Goal: Find specific page/section: Find specific page/section

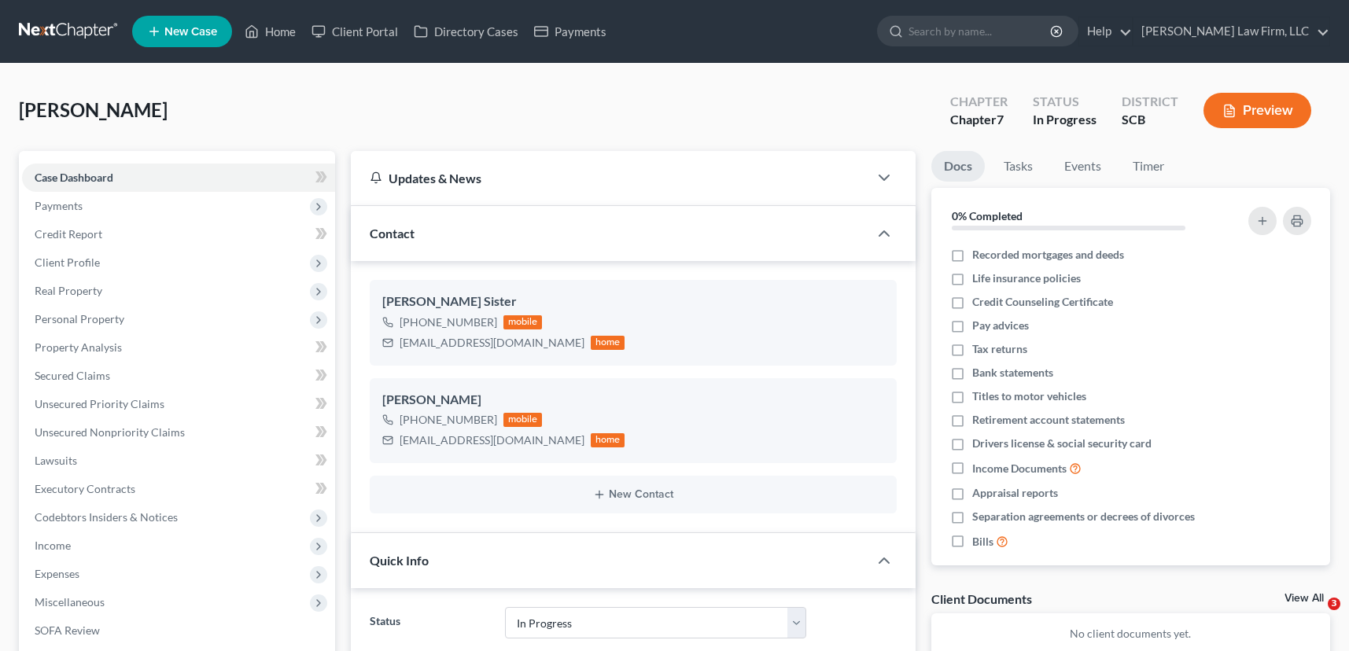
select select "3"
select select "0"
click at [290, 30] on link "Home" at bounding box center [270, 31] width 67 height 28
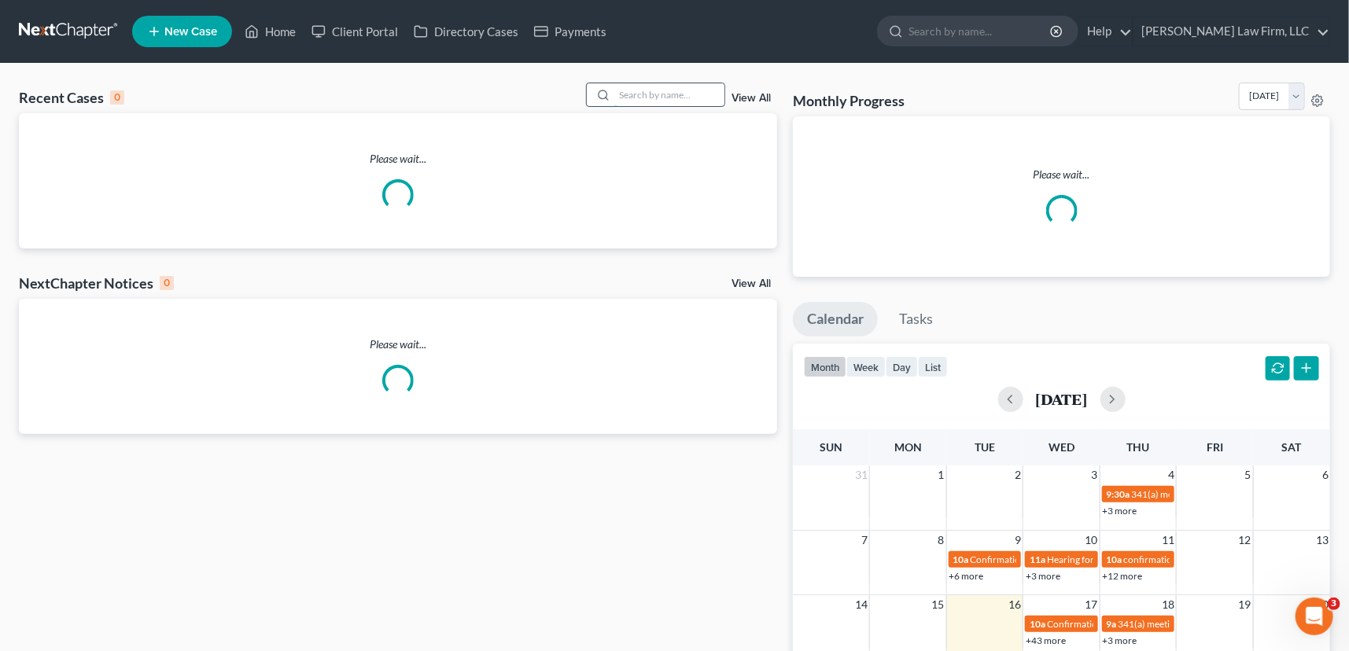
click at [631, 92] on input "search" at bounding box center [669, 94] width 110 height 23
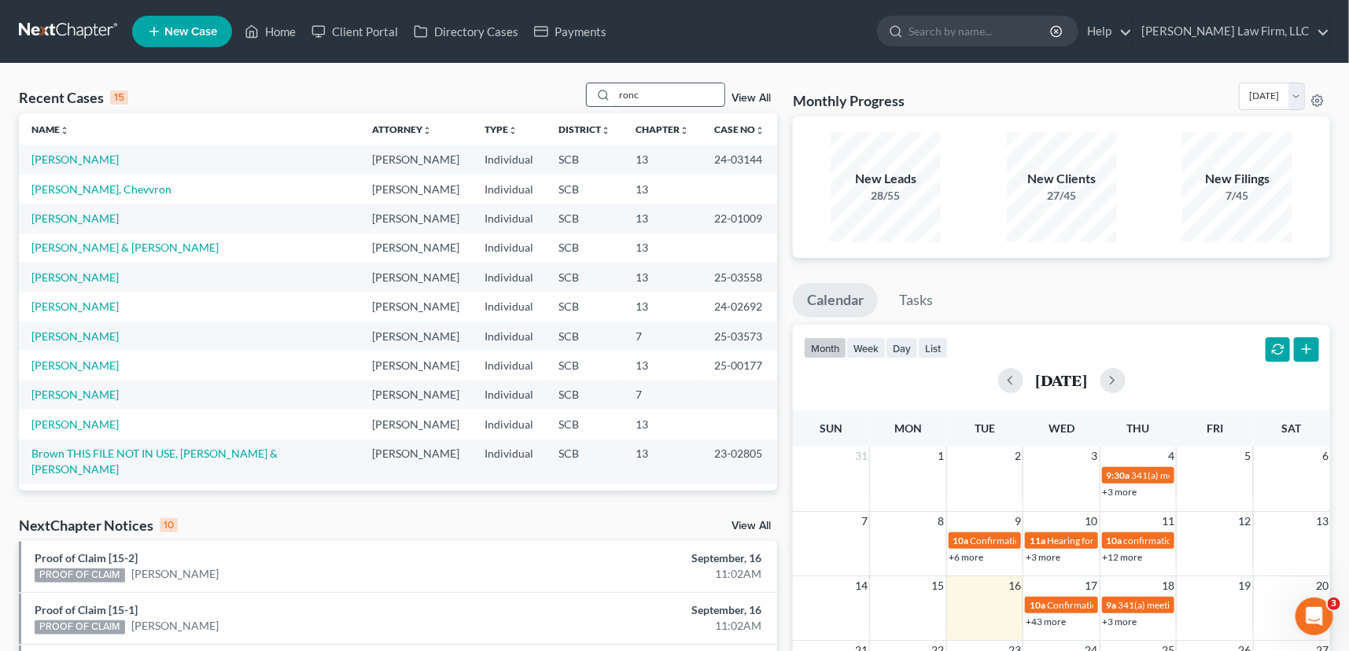
type input "ronco"
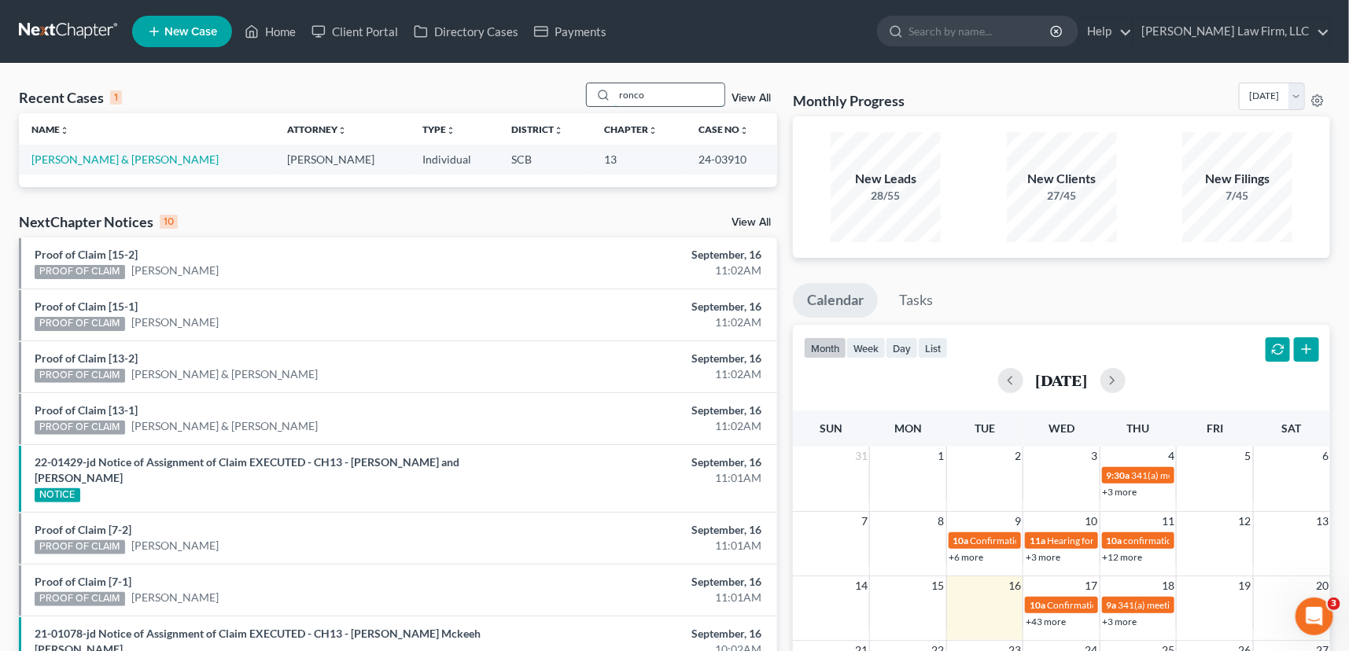
drag, startPoint x: 650, startPoint y: 90, endPoint x: 615, endPoint y: 100, distance: 36.6
click at [615, 100] on input "ronco" at bounding box center [669, 94] width 110 height 23
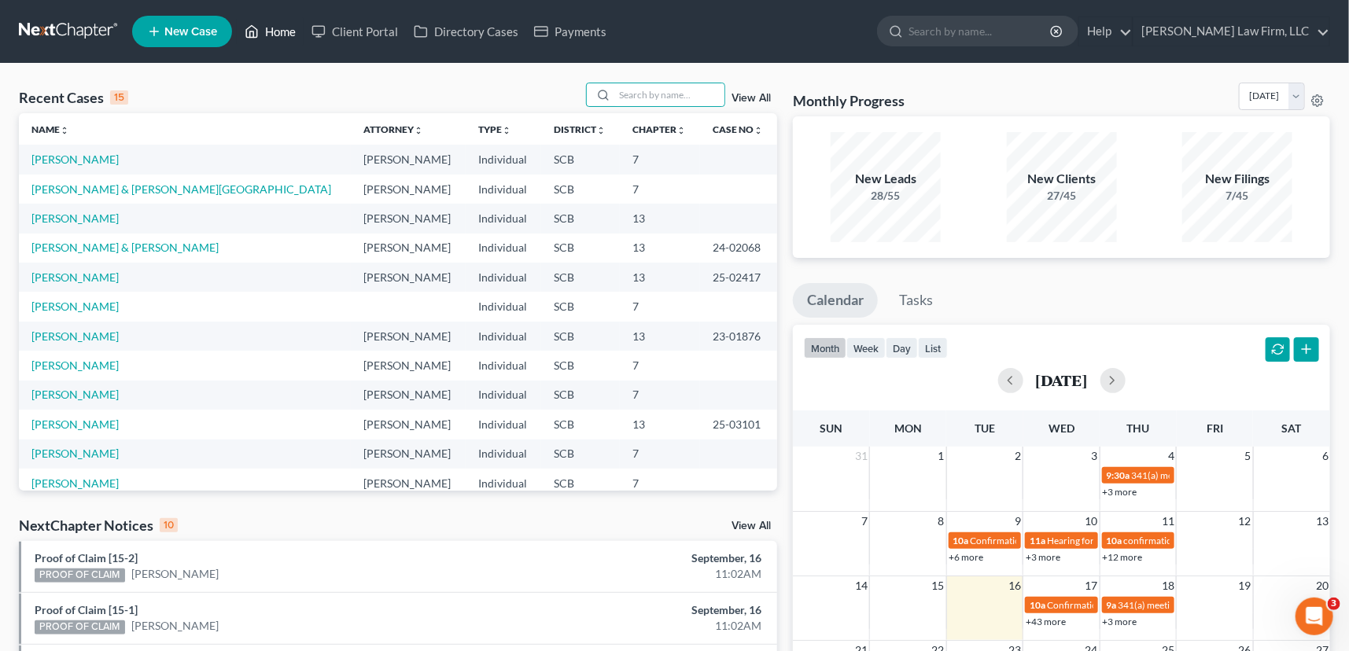
click at [278, 24] on link "Home" at bounding box center [270, 31] width 67 height 28
click at [632, 94] on input "search" at bounding box center [669, 94] width 110 height 23
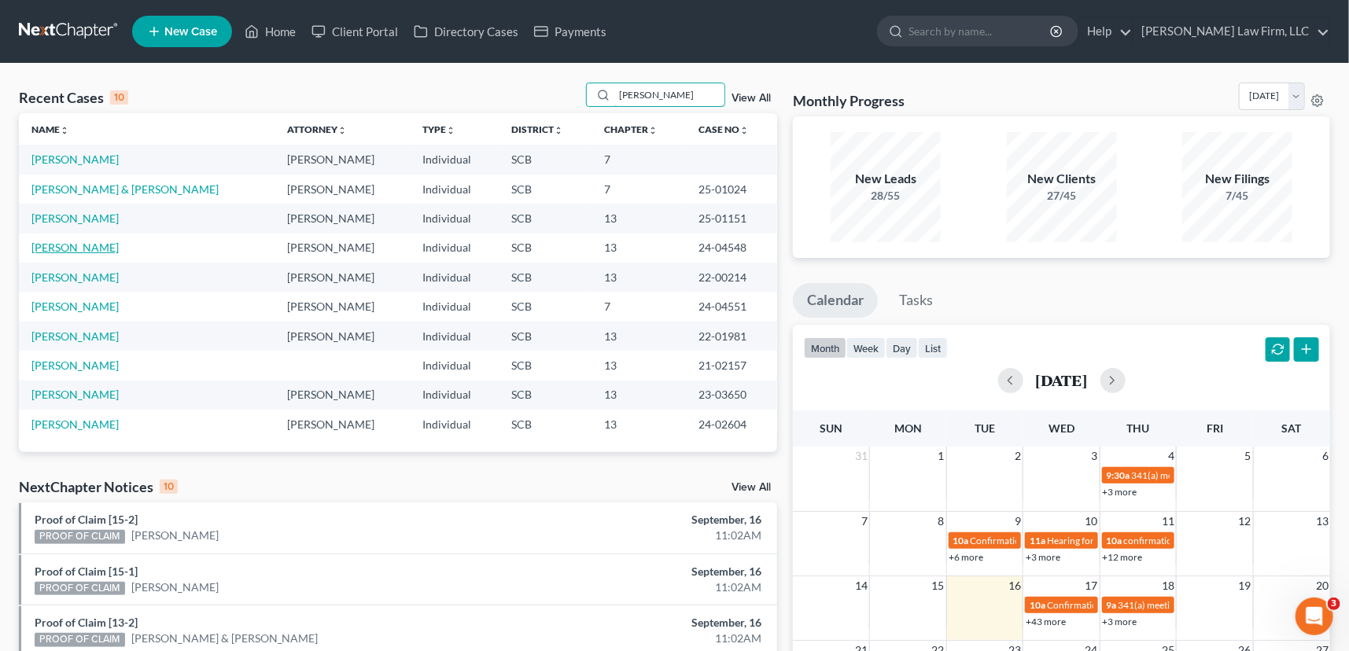
type input "[PERSON_NAME]"
click at [99, 245] on link "[PERSON_NAME]" at bounding box center [74, 247] width 87 height 13
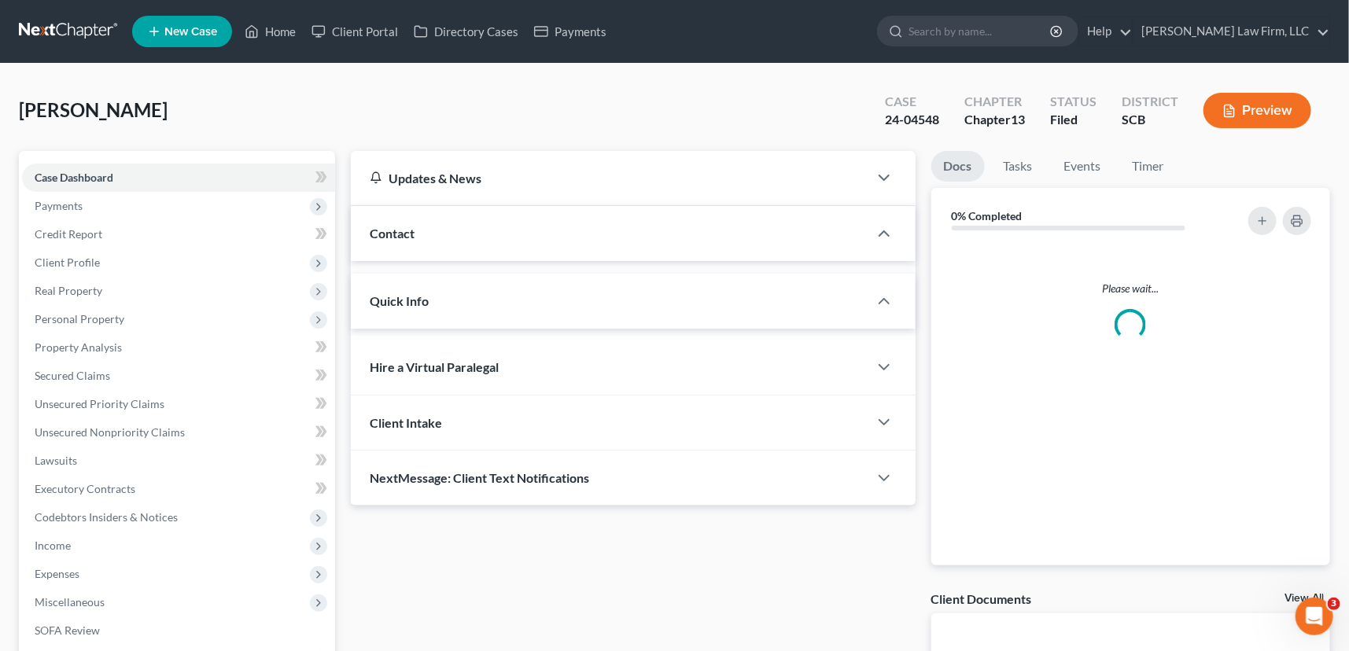
select select "0"
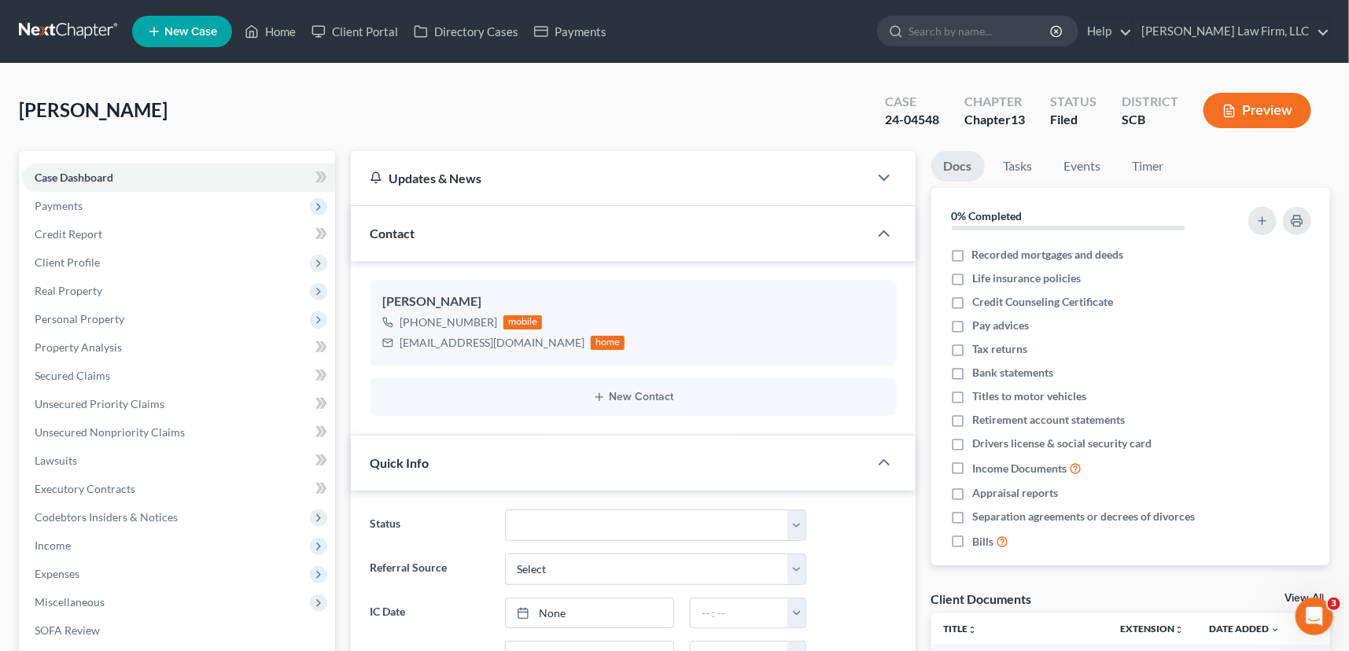
scroll to position [525, 0]
click at [278, 23] on link "Home" at bounding box center [270, 31] width 67 height 28
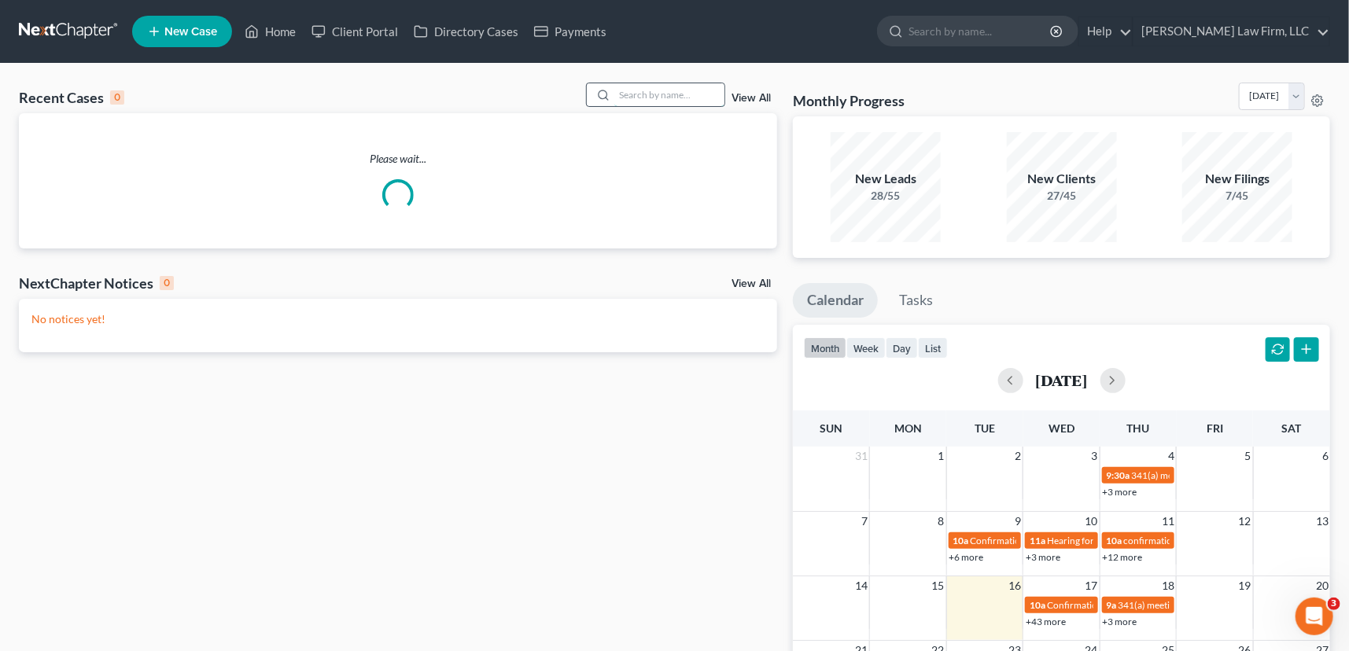
click at [617, 94] on input "search" at bounding box center [669, 94] width 110 height 23
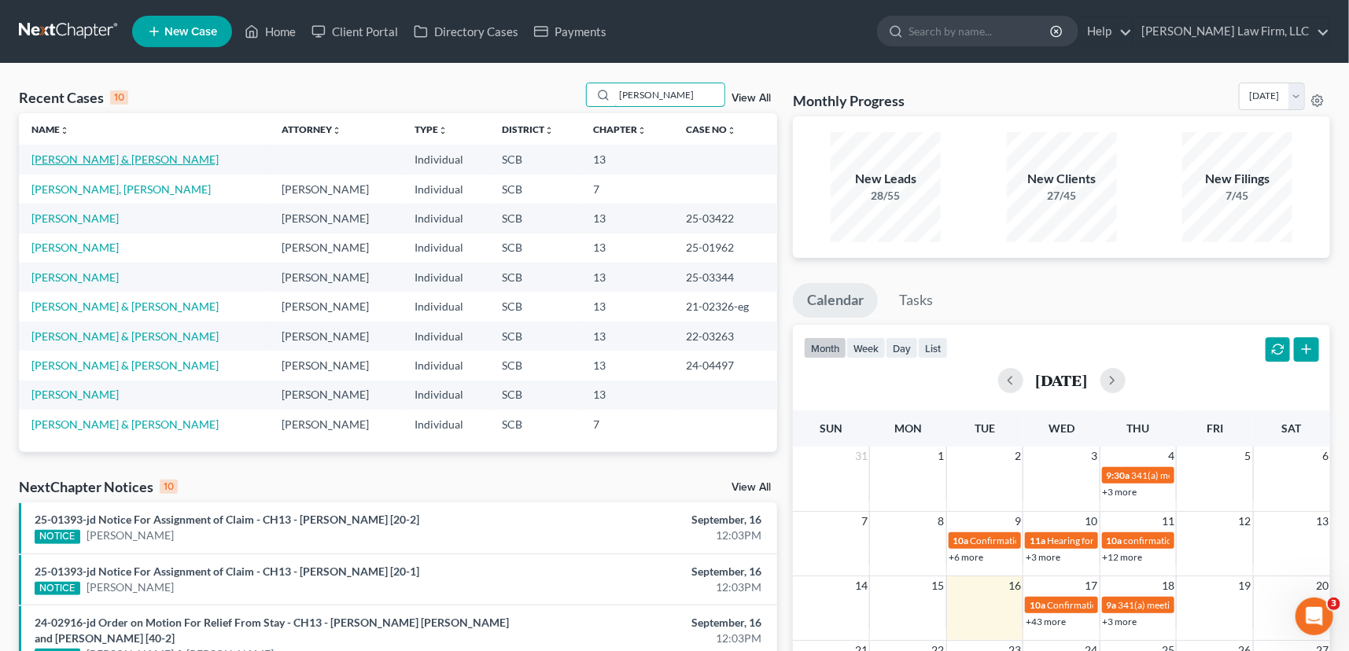
type input "[PERSON_NAME]"
click at [91, 154] on link "[PERSON_NAME] & [PERSON_NAME]" at bounding box center [124, 159] width 187 height 13
